Goal: Transaction & Acquisition: Purchase product/service

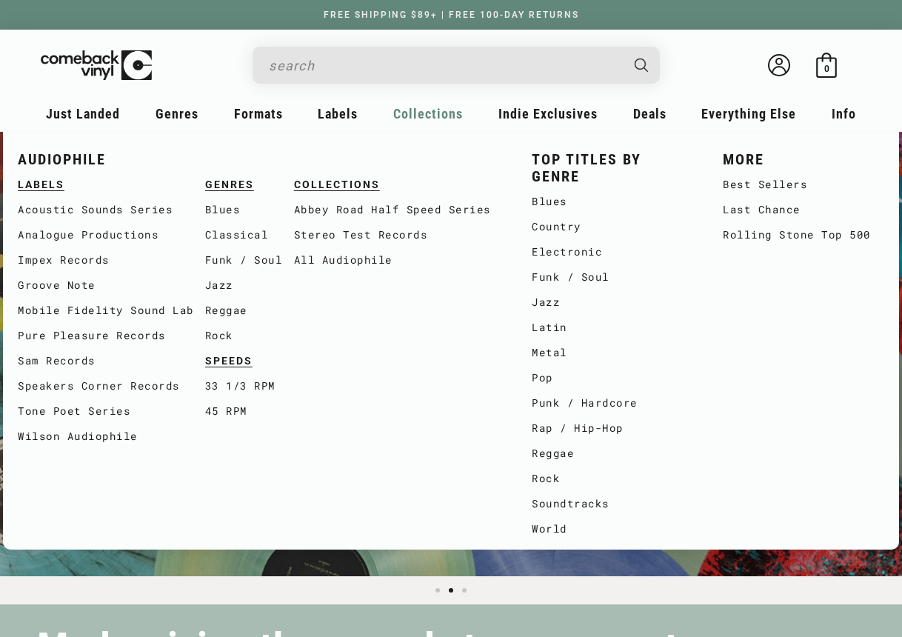
scroll to position [0, 1804]
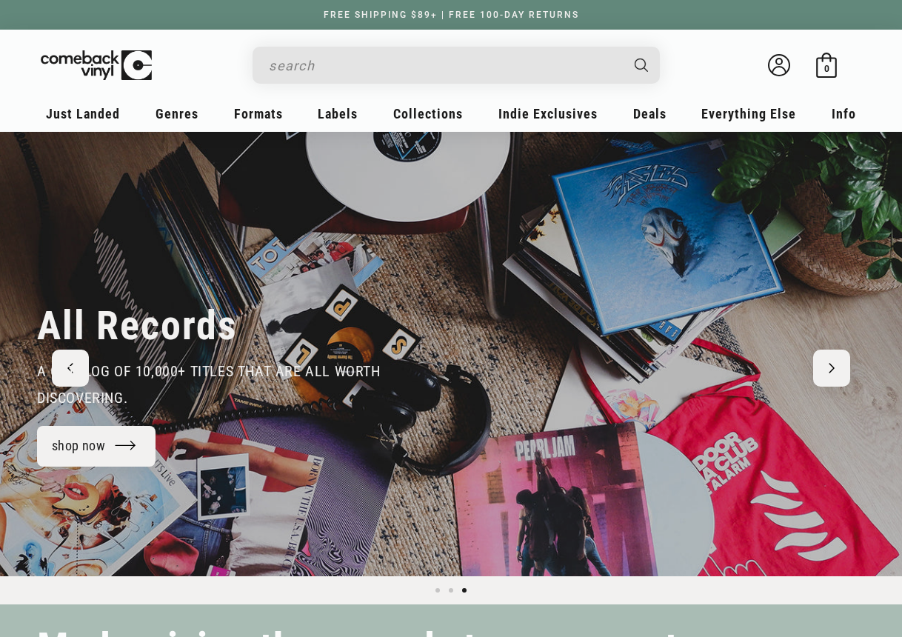
click at [281, 61] on input "When autocomplete results are available use up and down arrows to review and en…" at bounding box center [444, 65] width 351 height 30
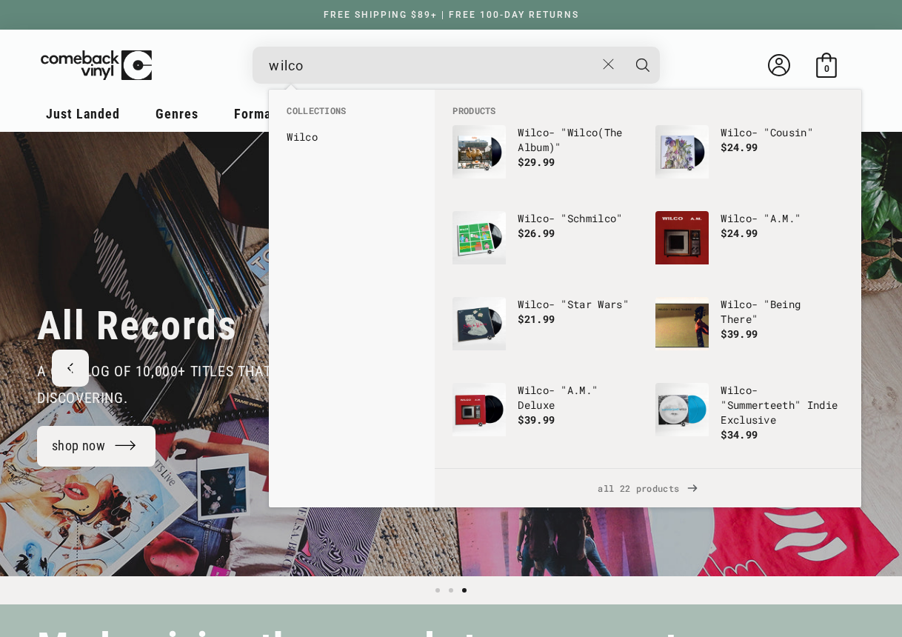
scroll to position [0, 0]
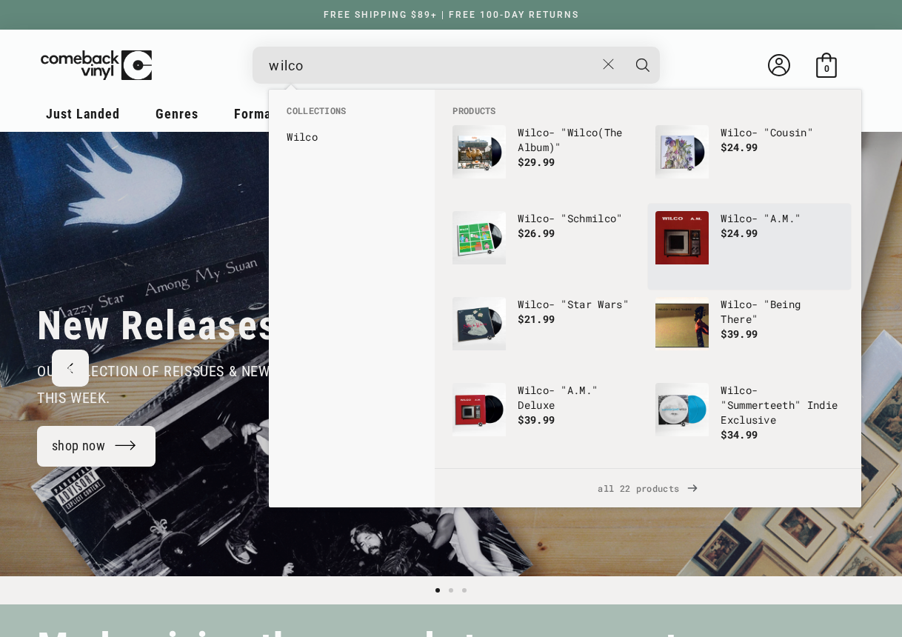
type input "wilco"
click at [688, 230] on img "Products" at bounding box center [682, 237] width 53 height 53
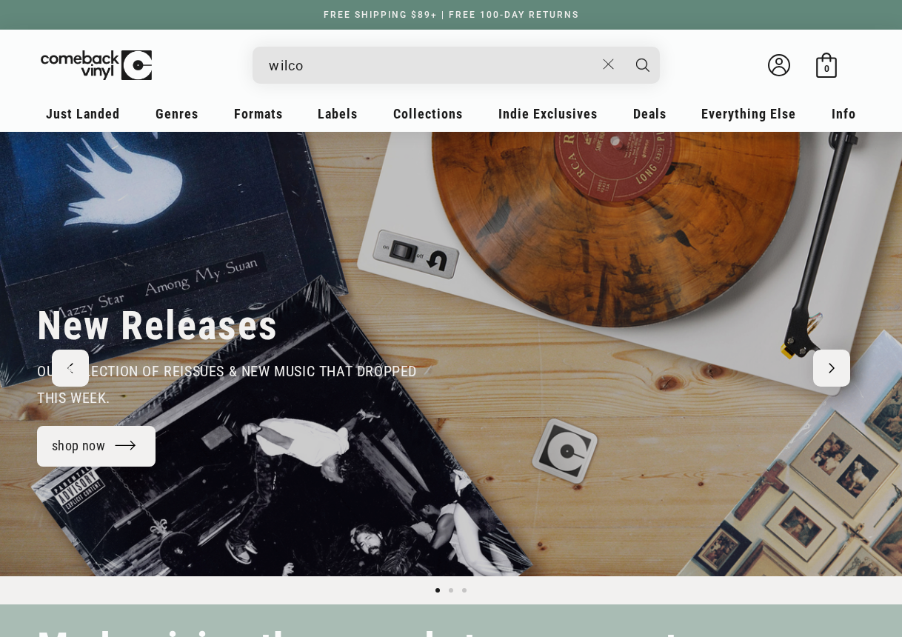
click at [306, 73] on input "wilco" at bounding box center [432, 65] width 327 height 30
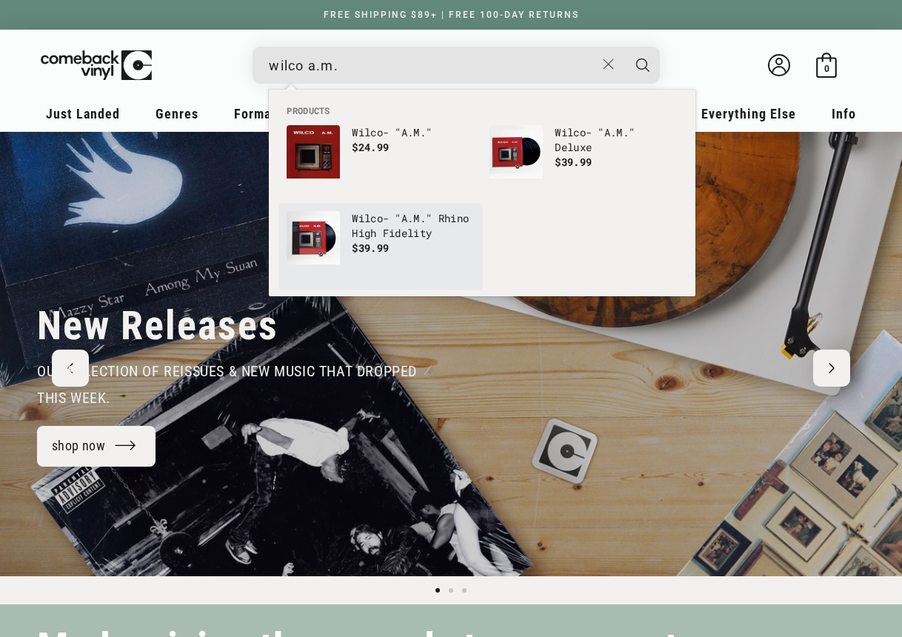
type input "wilco a.m."
click at [324, 239] on img "Products" at bounding box center [313, 237] width 53 height 53
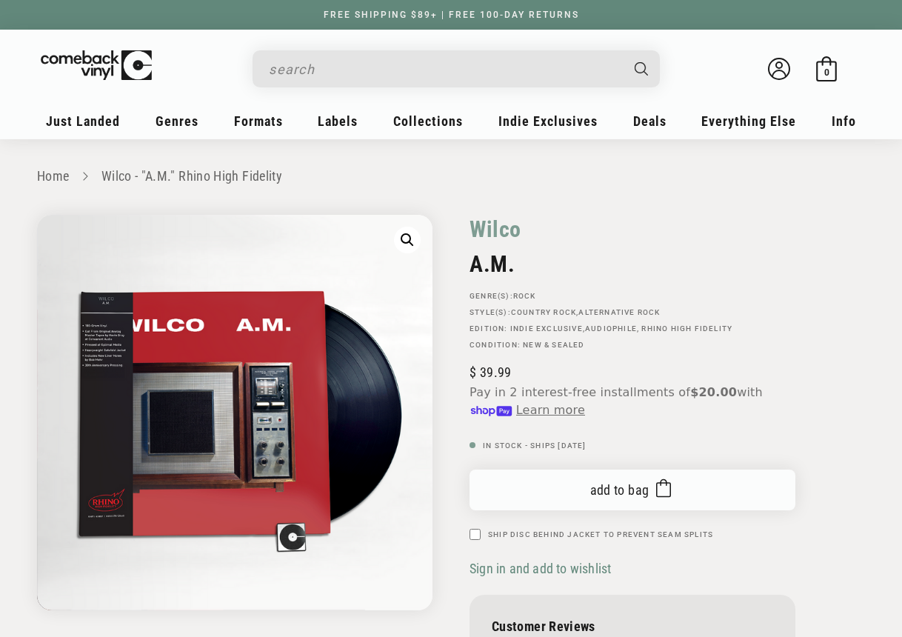
click at [609, 491] on span "Add to bag" at bounding box center [619, 490] width 59 height 16
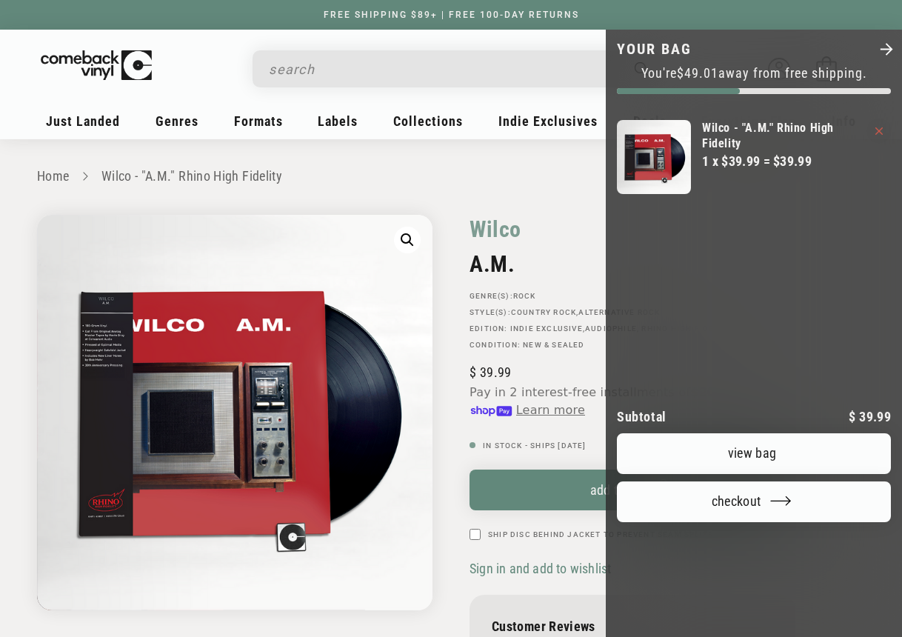
click at [336, 67] on div at bounding box center [451, 318] width 902 height 637
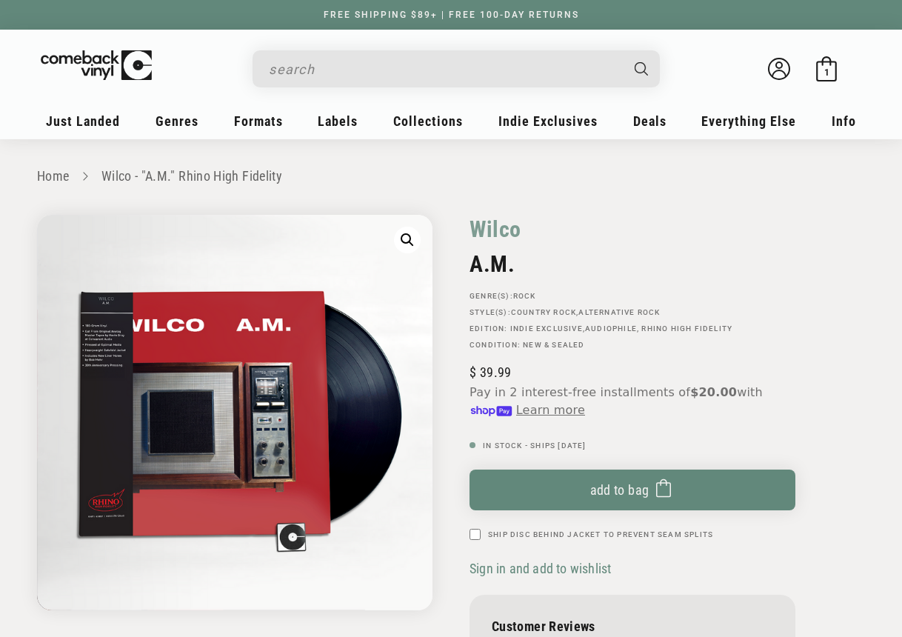
scroll to position [139, 0]
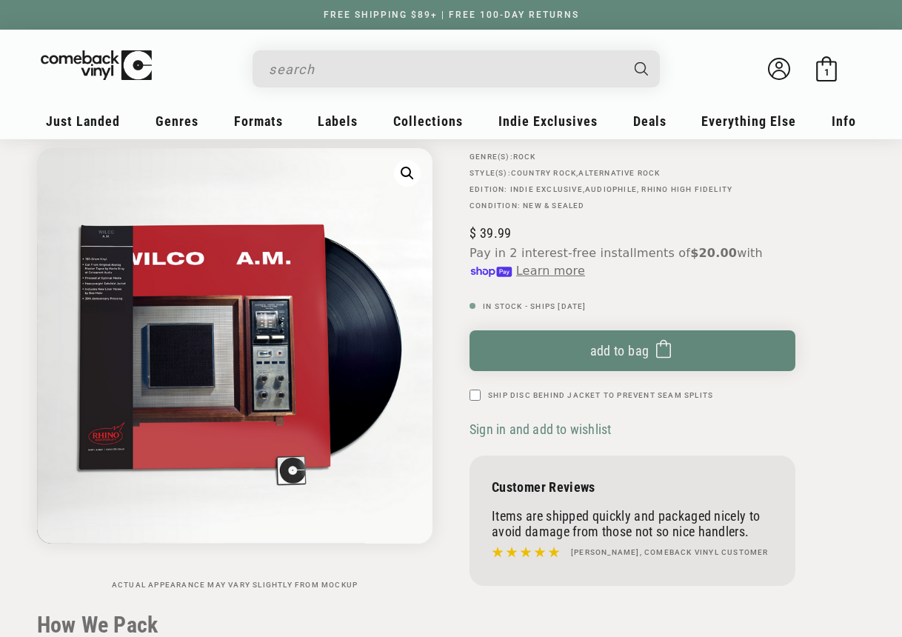
click at [294, 70] on input "When autocomplete results are available use up and down arrows to review and en…" at bounding box center [444, 69] width 351 height 30
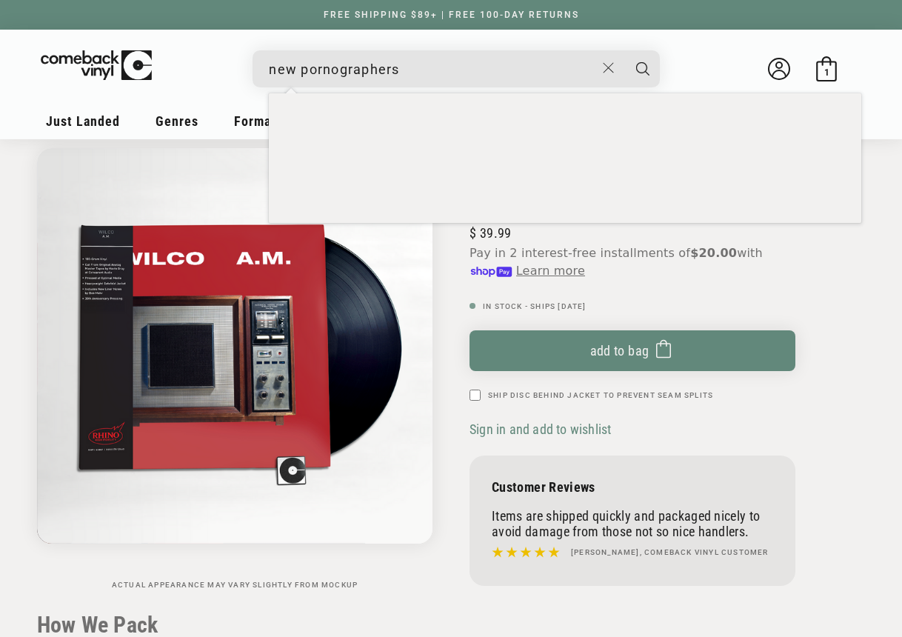
type input "new pornographers"
click at [643, 68] on button "Search" at bounding box center [642, 68] width 37 height 37
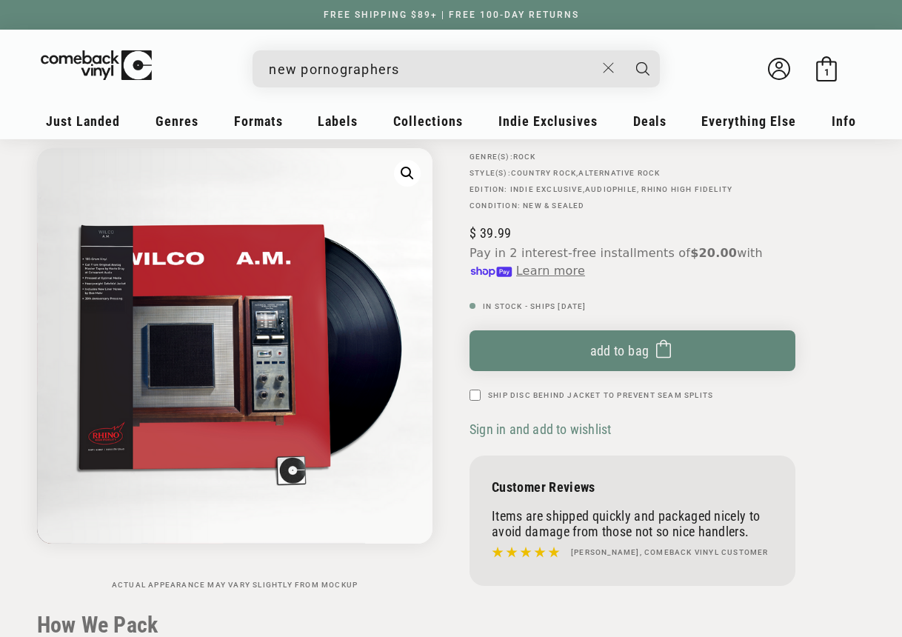
click at [643, 68] on button "Search" at bounding box center [642, 68] width 37 height 37
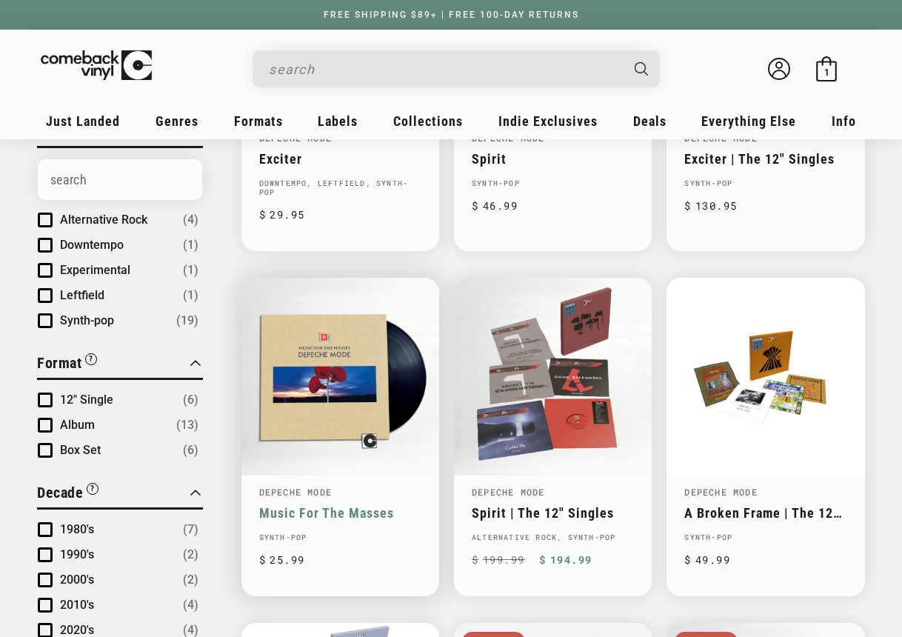
scroll to position [388, 0]
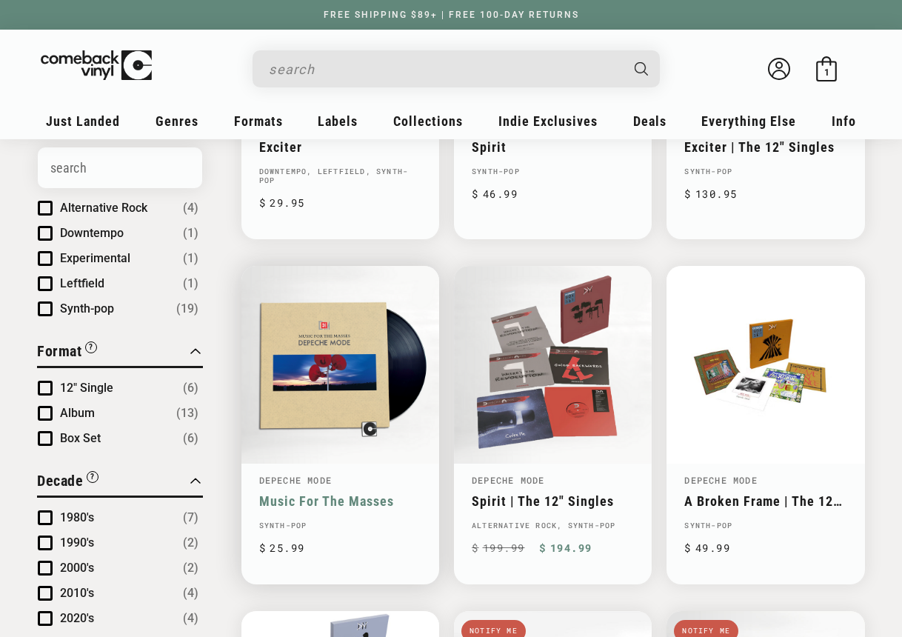
type input "depeche mode"
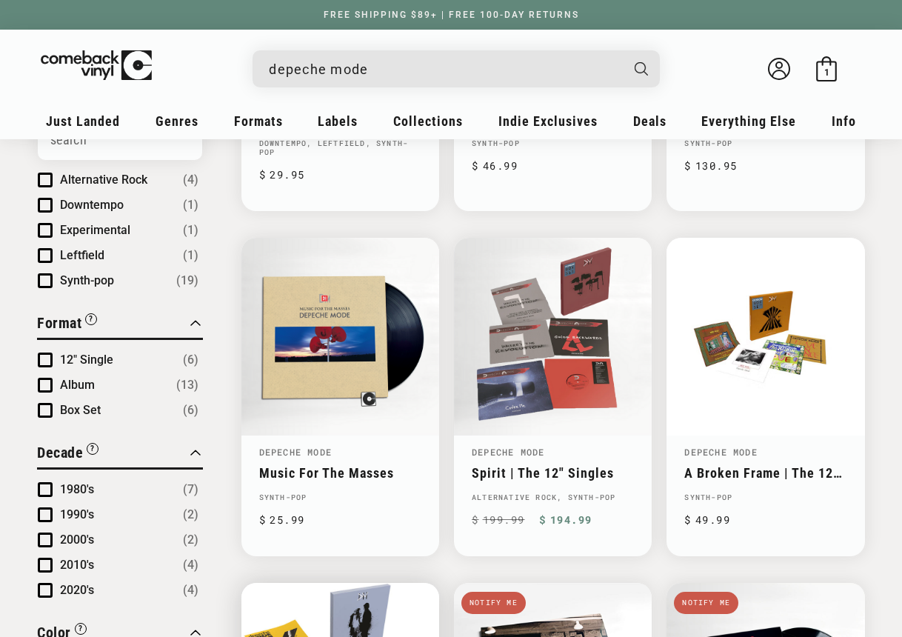
scroll to position [426, 0]
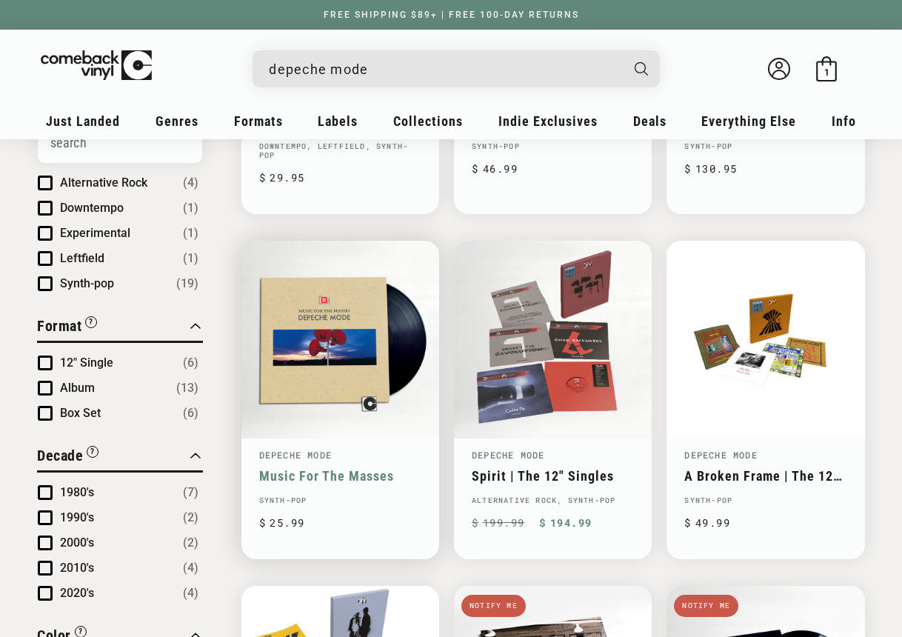
click at [328, 468] on link "Music For The Masses" at bounding box center [340, 476] width 162 height 16
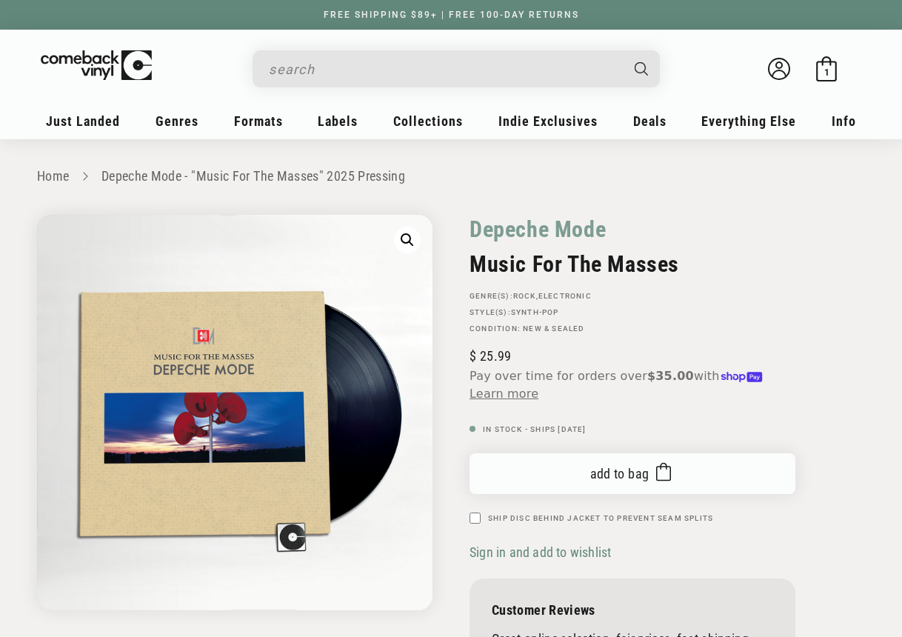
click at [608, 479] on span "Add to bag" at bounding box center [619, 474] width 59 height 16
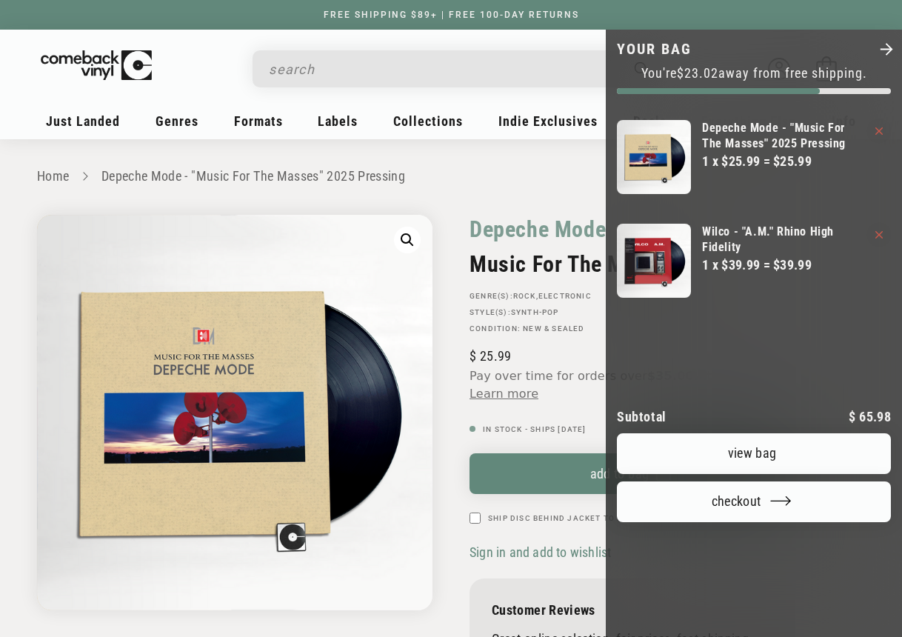
click at [272, 63] on div at bounding box center [451, 318] width 902 height 637
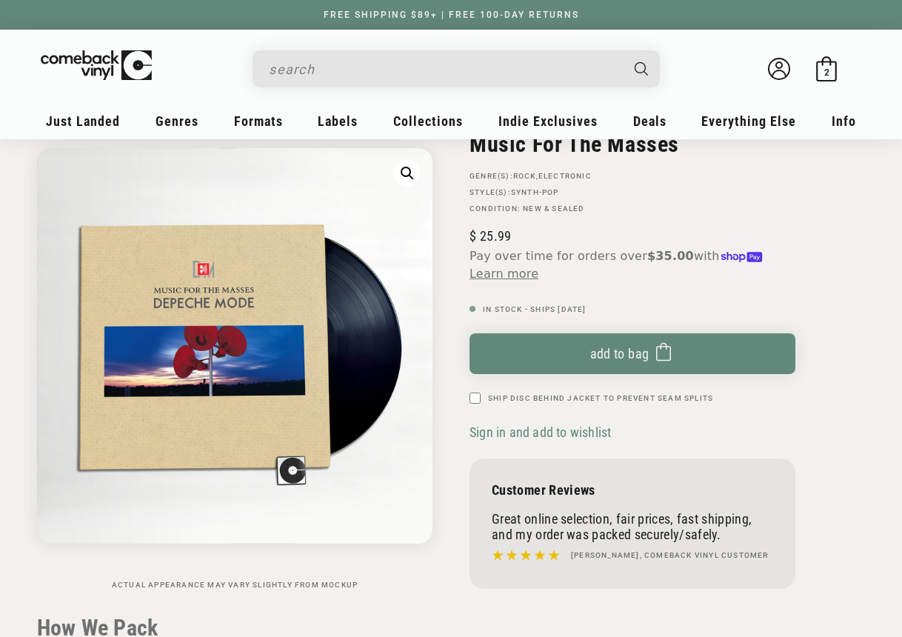
scroll to position [139, 0]
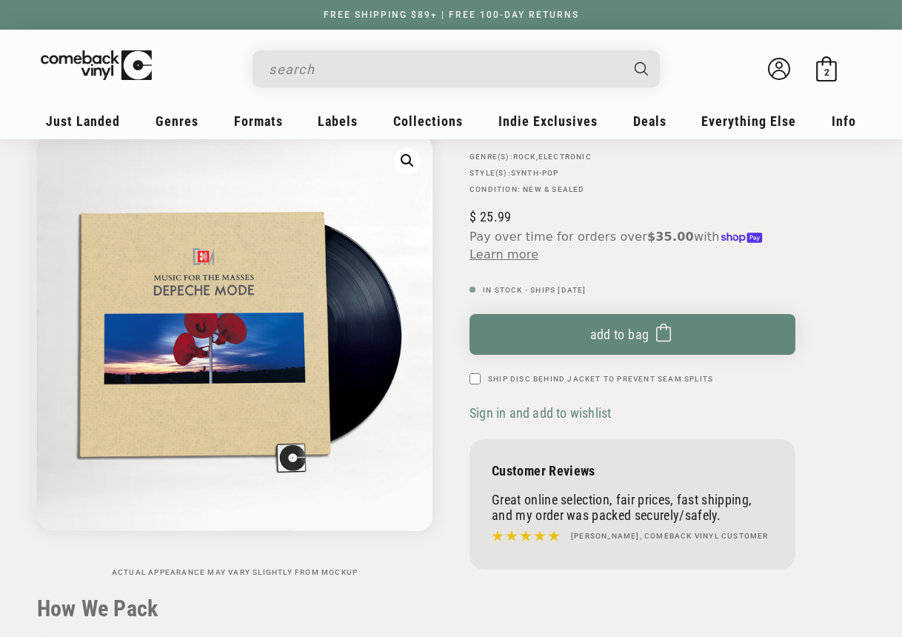
click at [276, 70] on input "When autocomplete results are available use up and down arrows to review and en…" at bounding box center [444, 69] width 351 height 30
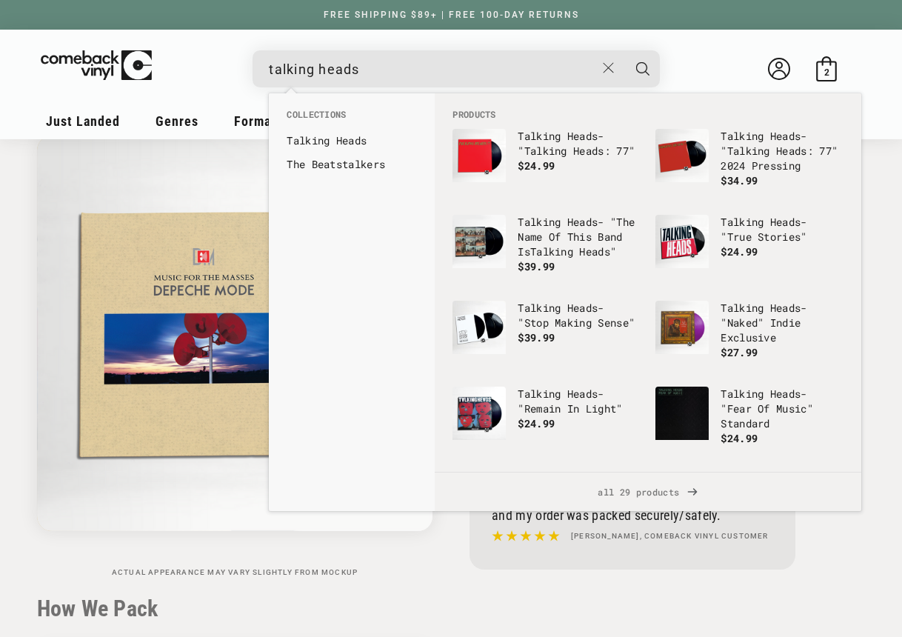
type input "talking heads"
click at [643, 68] on button "Search" at bounding box center [642, 68] width 37 height 37
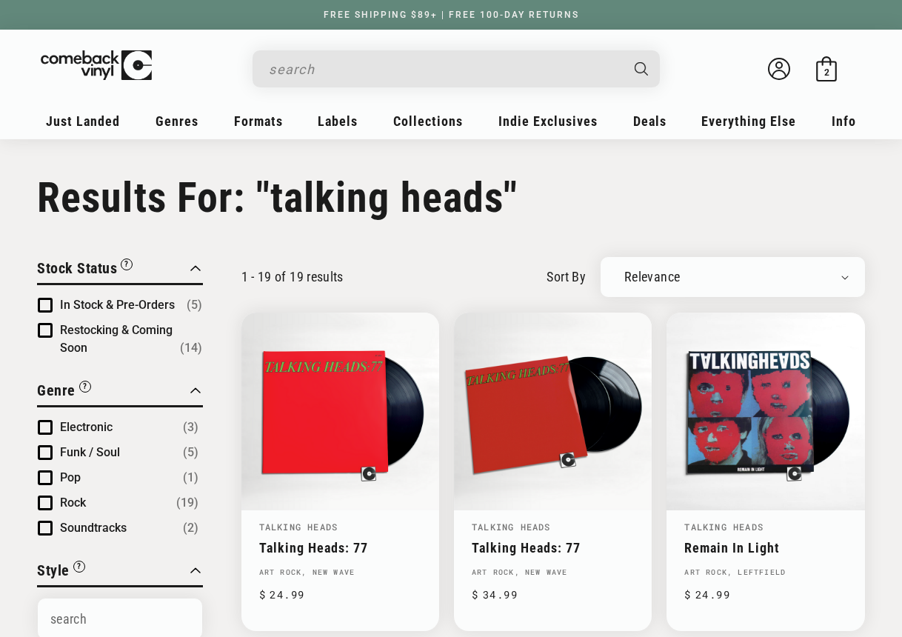
type input "talking heads"
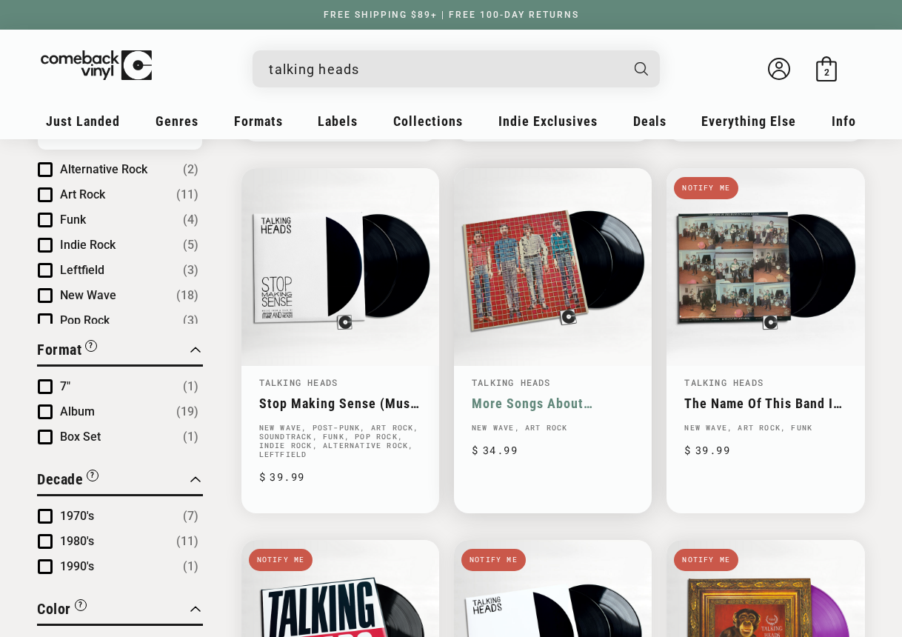
scroll to position [492, 0]
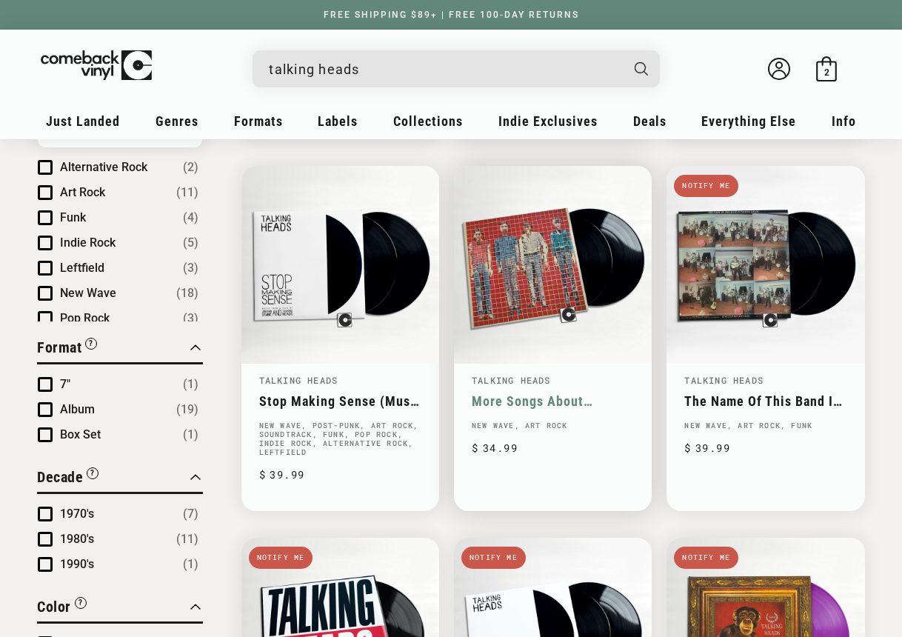
click at [536, 393] on link "More Songs About Buildings And Food" at bounding box center [553, 401] width 162 height 16
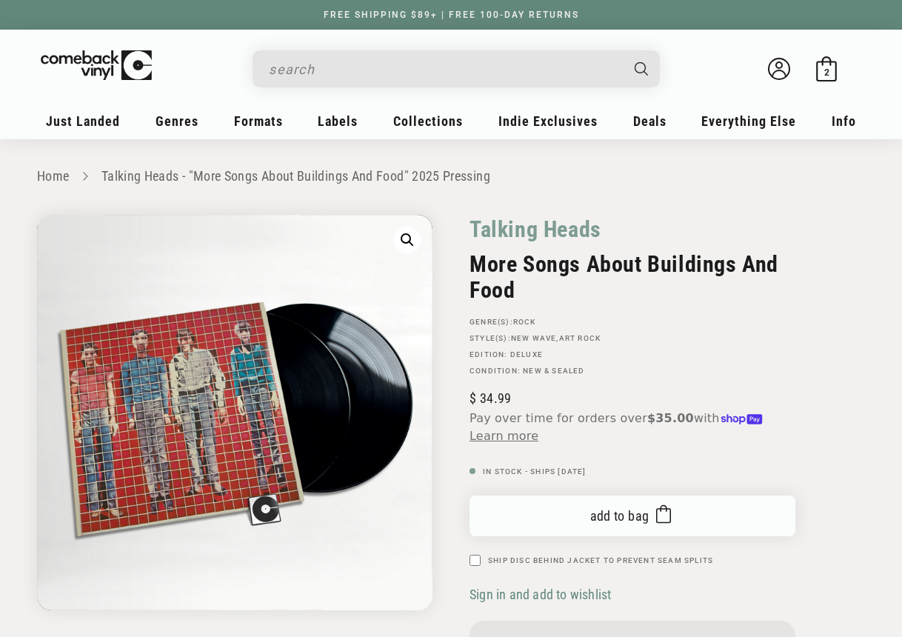
click at [609, 514] on span "Add to bag" at bounding box center [619, 516] width 59 height 16
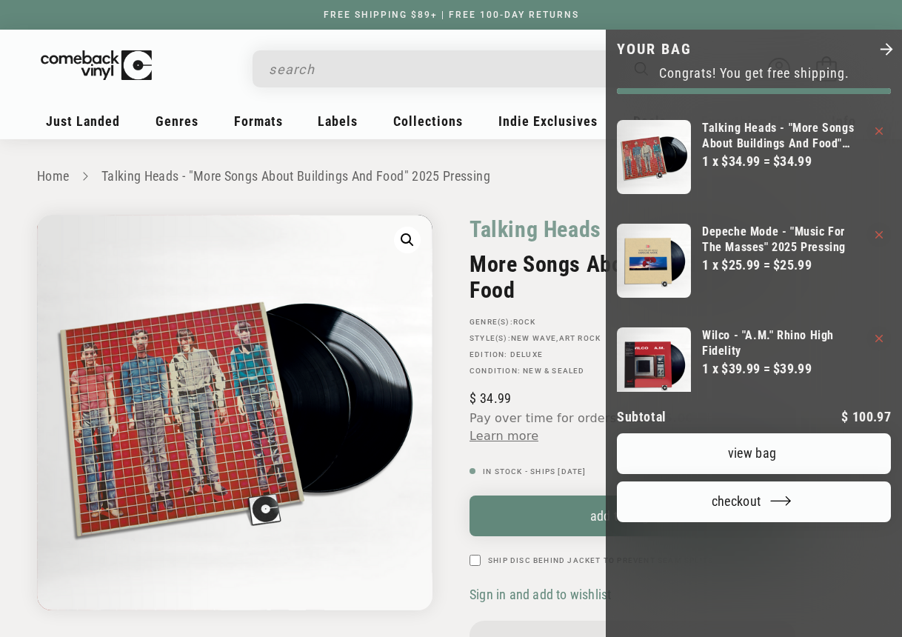
click at [336, 69] on div at bounding box center [451, 318] width 902 height 637
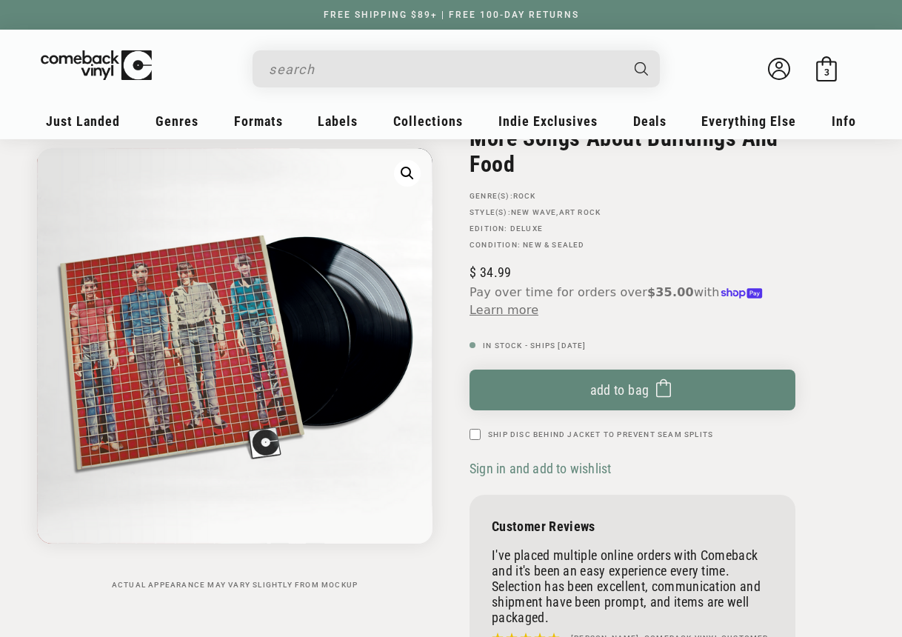
scroll to position [139, 0]
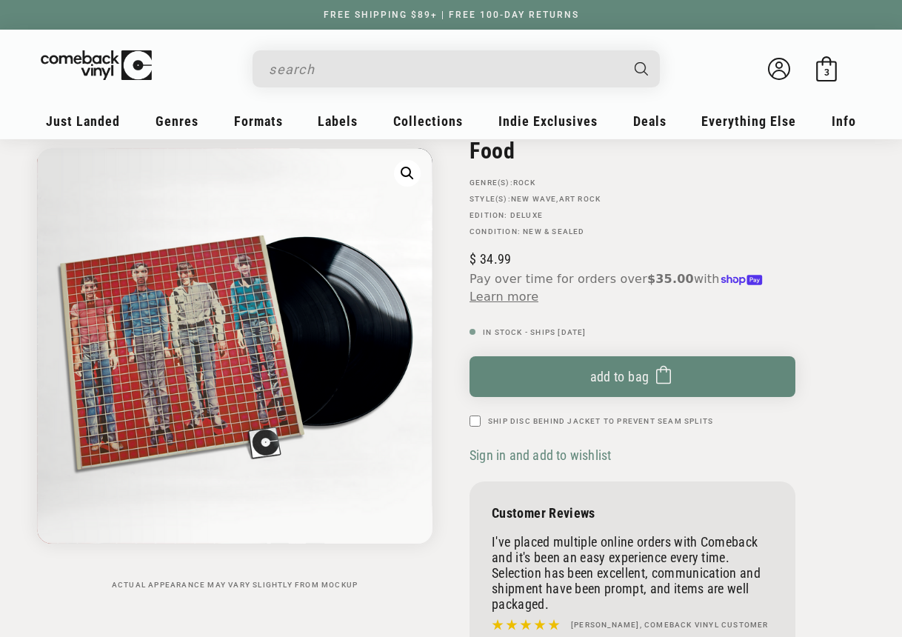
click at [320, 73] on input "When autocomplete results are available use up and down arrows to review and en…" at bounding box center [444, 69] width 351 height 30
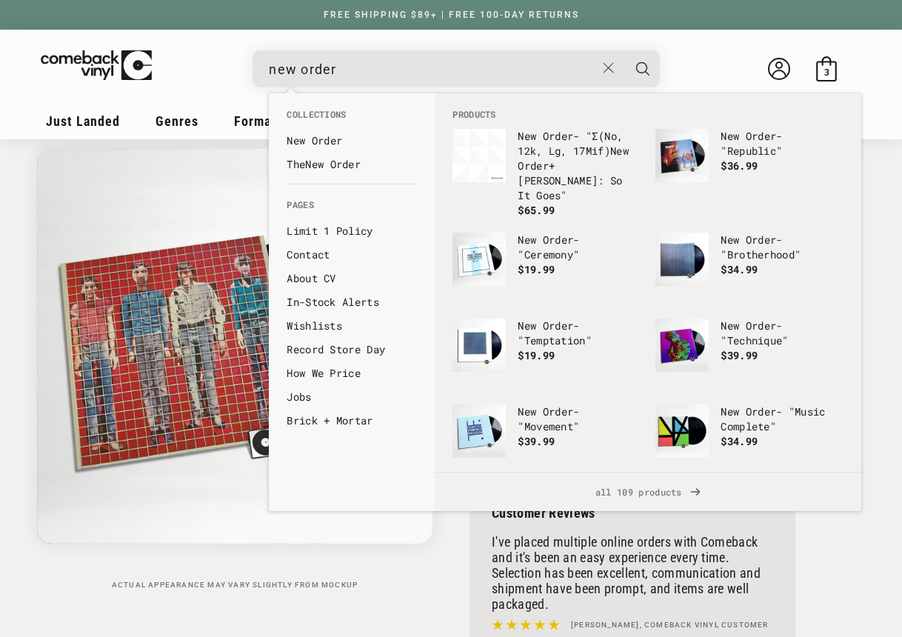
type input "new order"
click at [643, 68] on button "Search" at bounding box center [642, 68] width 37 height 37
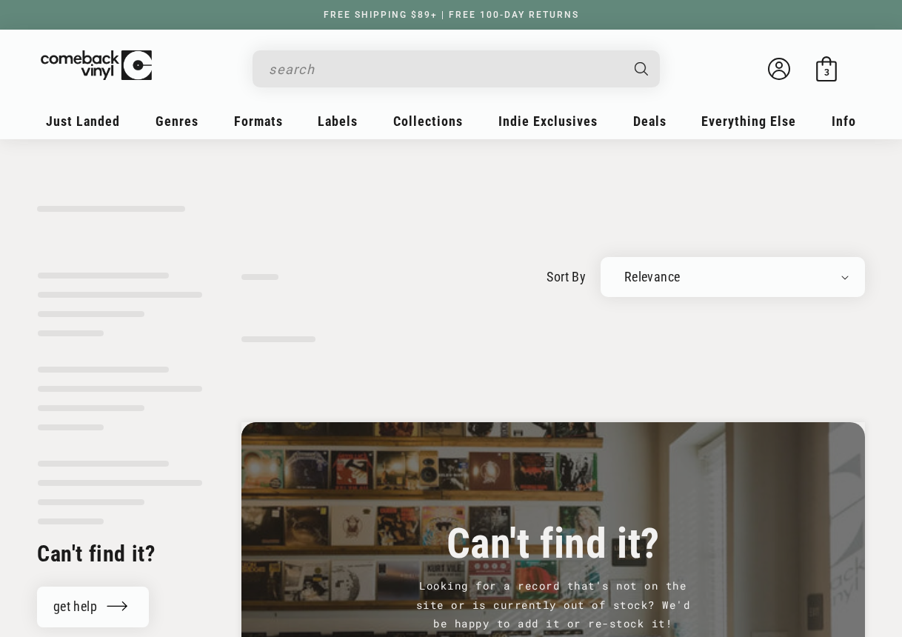
type input "new order"
click at [341, 74] on input "new order" at bounding box center [444, 69] width 351 height 30
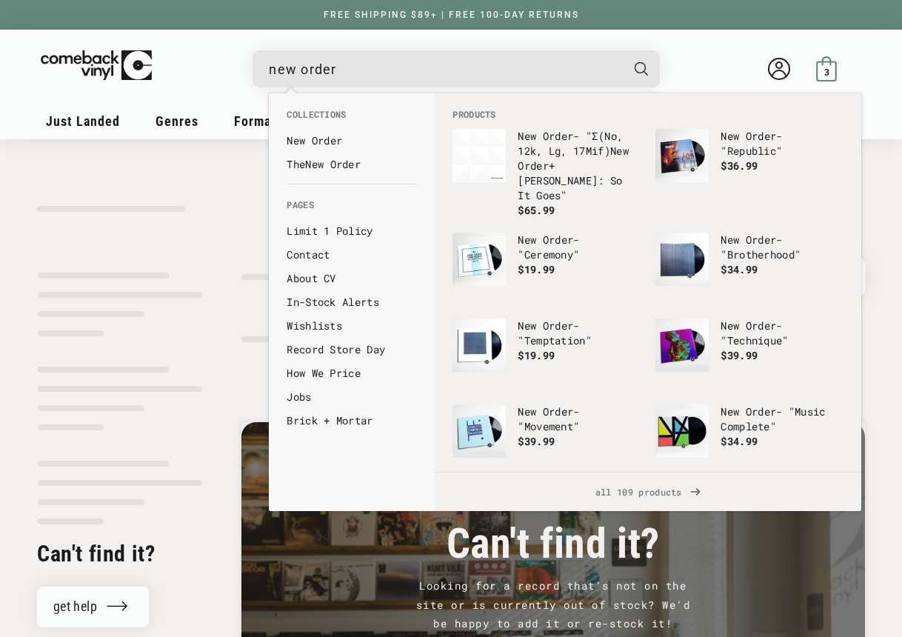
click at [828, 68] on span "3" at bounding box center [826, 72] width 5 height 11
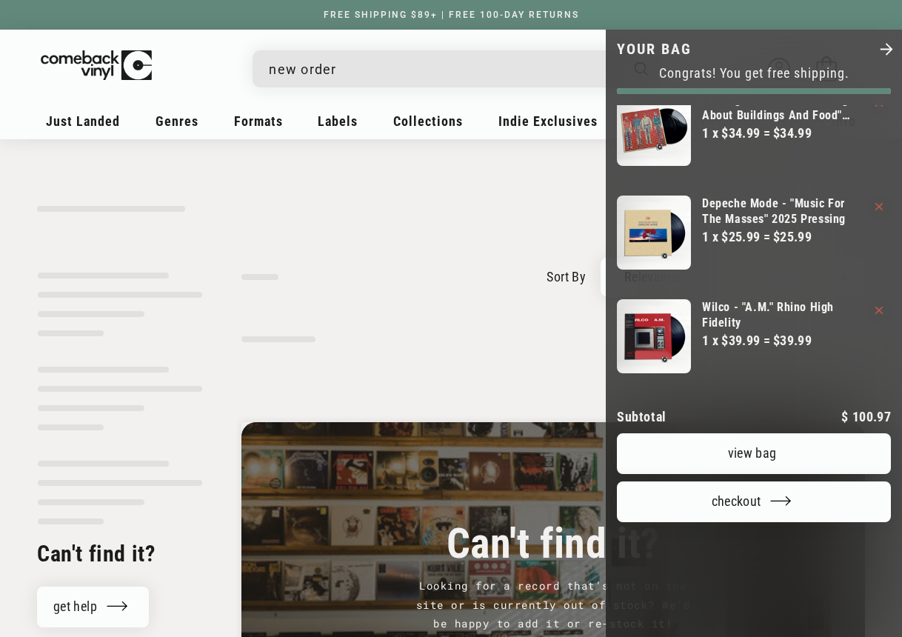
scroll to position [27, 0]
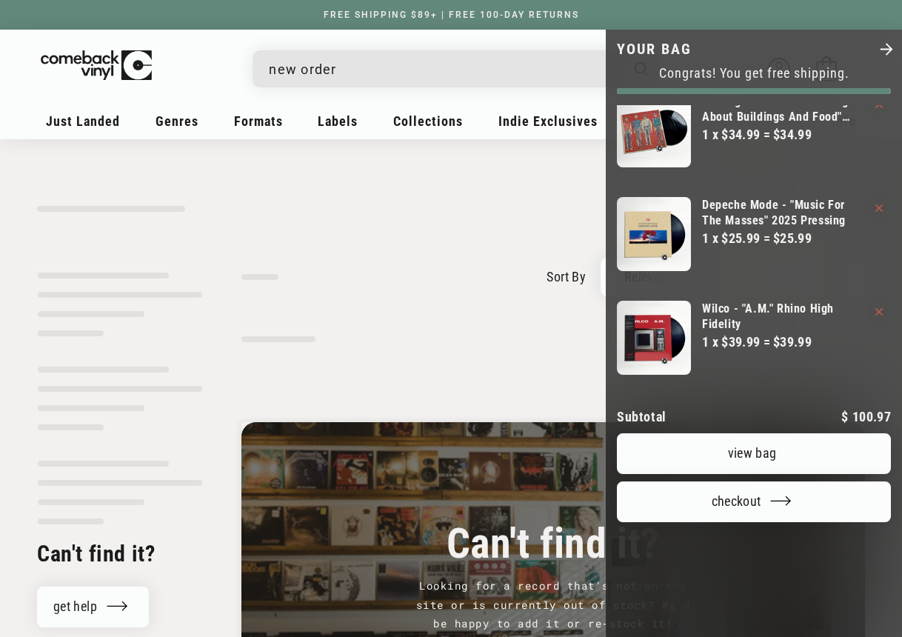
click at [754, 532] on shopify-apple-pay-button "Your bag" at bounding box center [757, 540] width 7 height 16
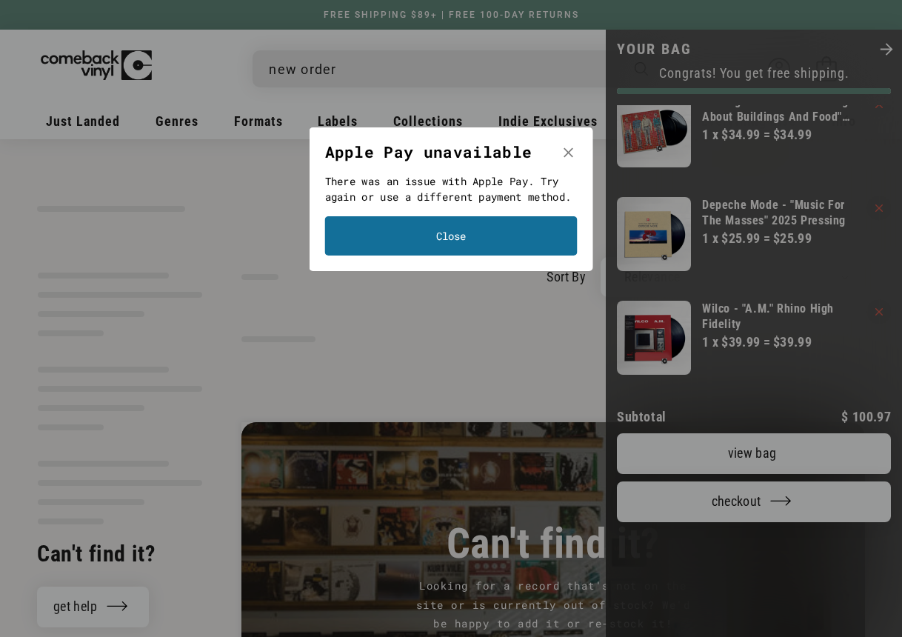
click at [450, 253] on button "Close" at bounding box center [451, 235] width 253 height 39
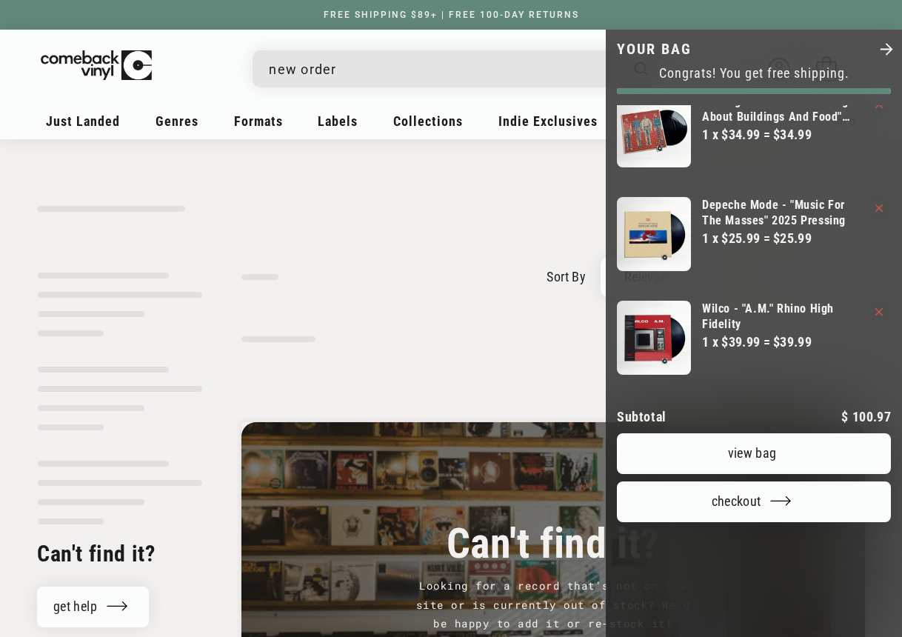
click at [754, 532] on shopify-apple-pay-button "Your bag" at bounding box center [757, 540] width 7 height 16
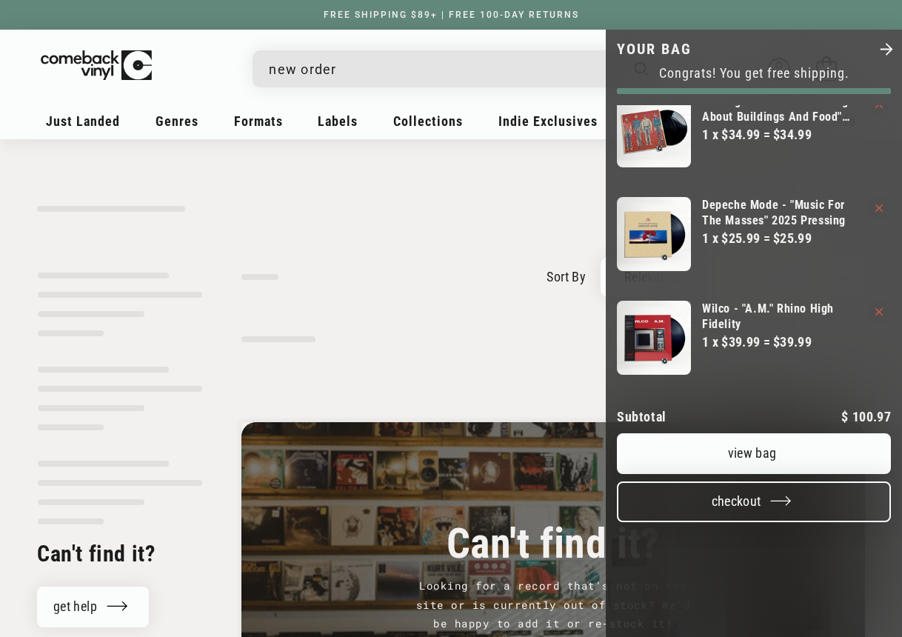
click at [749, 481] on button "Checkout" at bounding box center [754, 501] width 274 height 41
